Goal: Task Accomplishment & Management: Complete application form

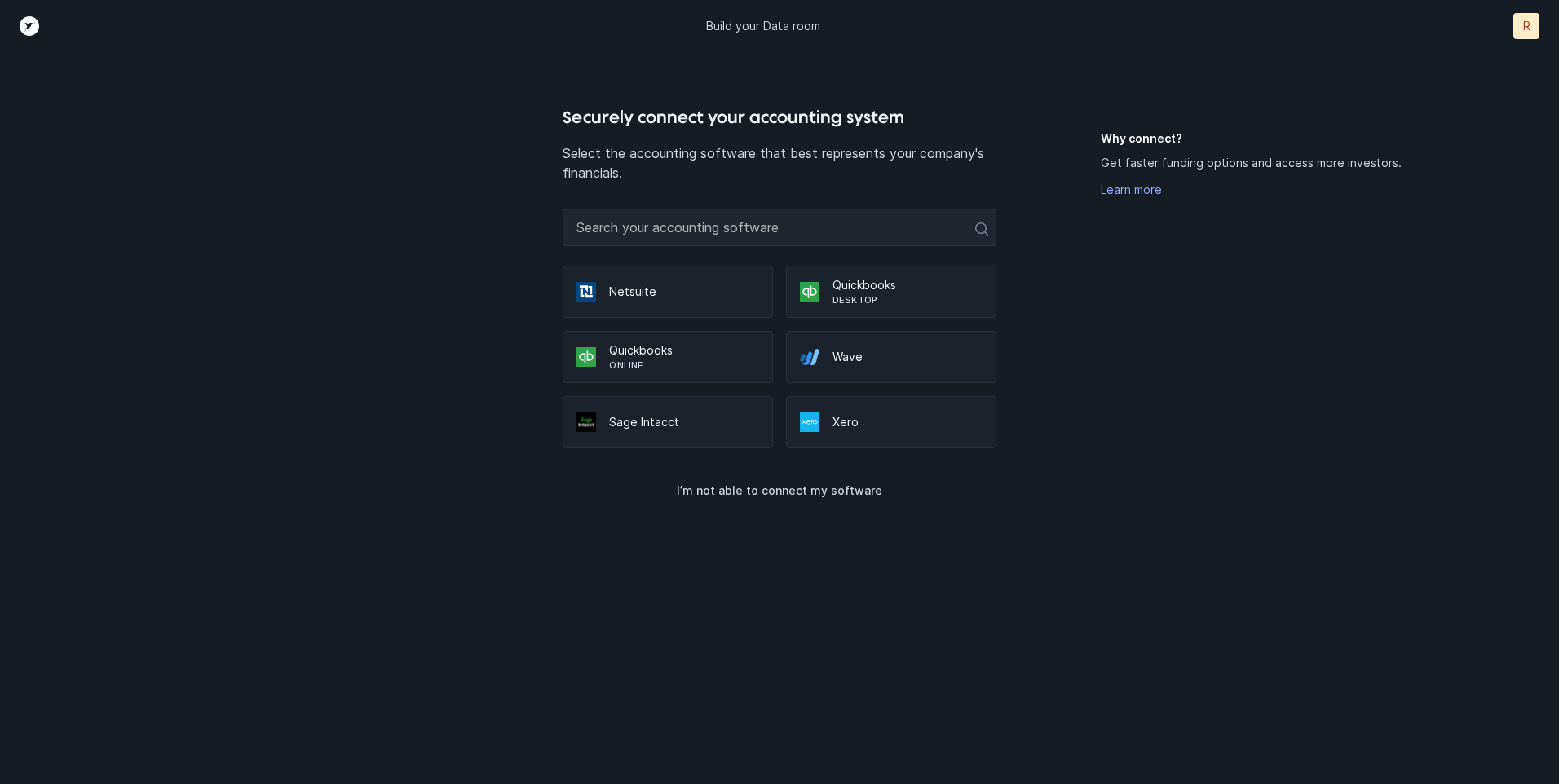
click at [872, 284] on p "Quickbooks" at bounding box center [907, 286] width 150 height 16
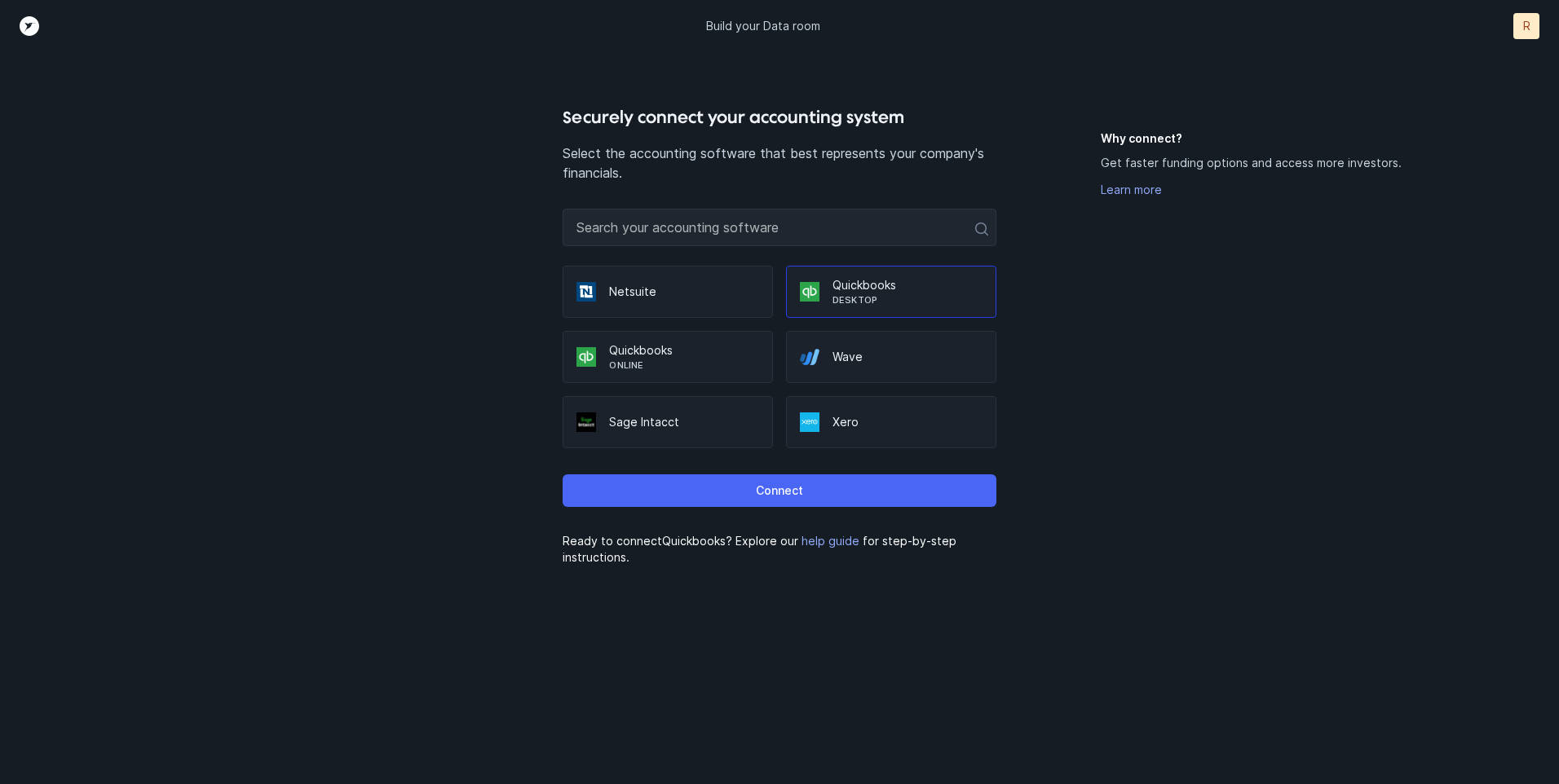
click at [782, 484] on p "Connect" at bounding box center [780, 490] width 47 height 20
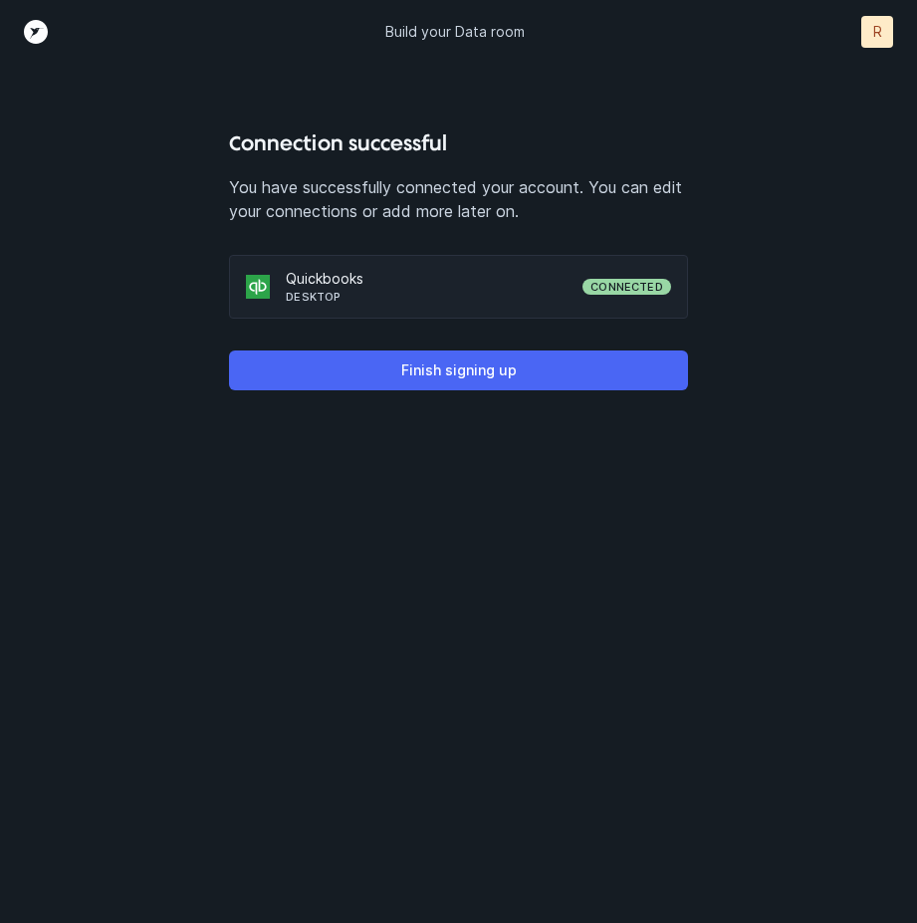
click at [446, 367] on p "Finish signing up" at bounding box center [459, 370] width 116 height 24
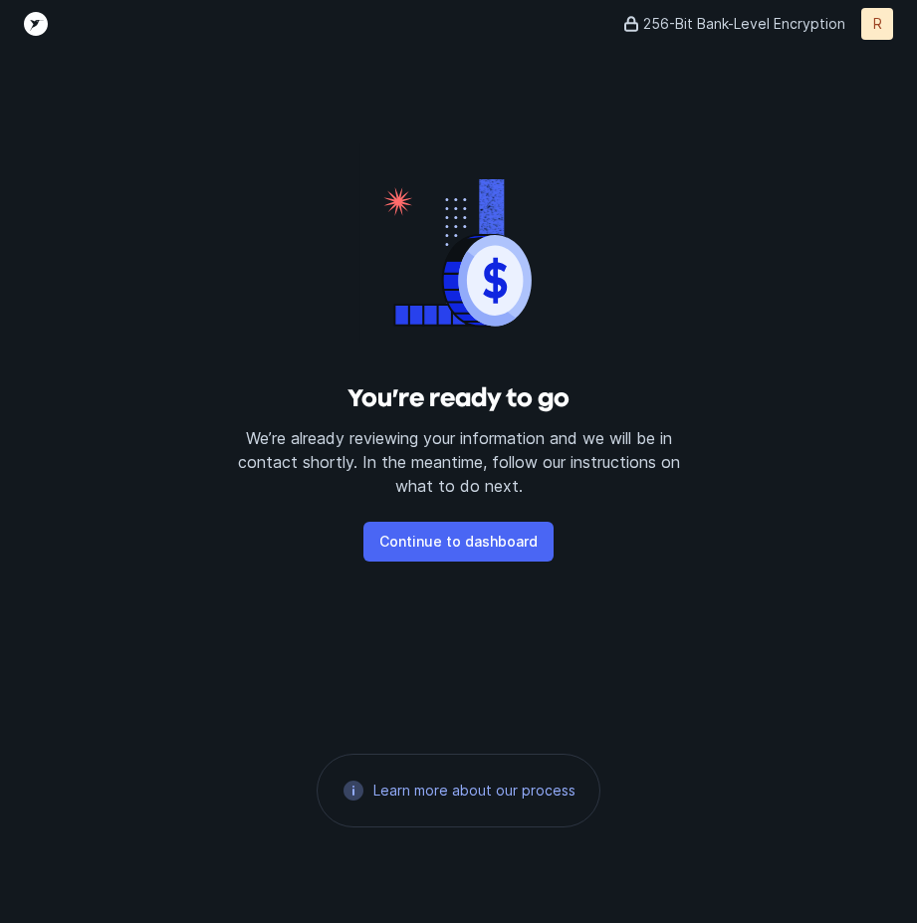
click at [475, 531] on p "Continue to dashboard" at bounding box center [458, 542] width 158 height 24
